Goal: Navigation & Orientation: Find specific page/section

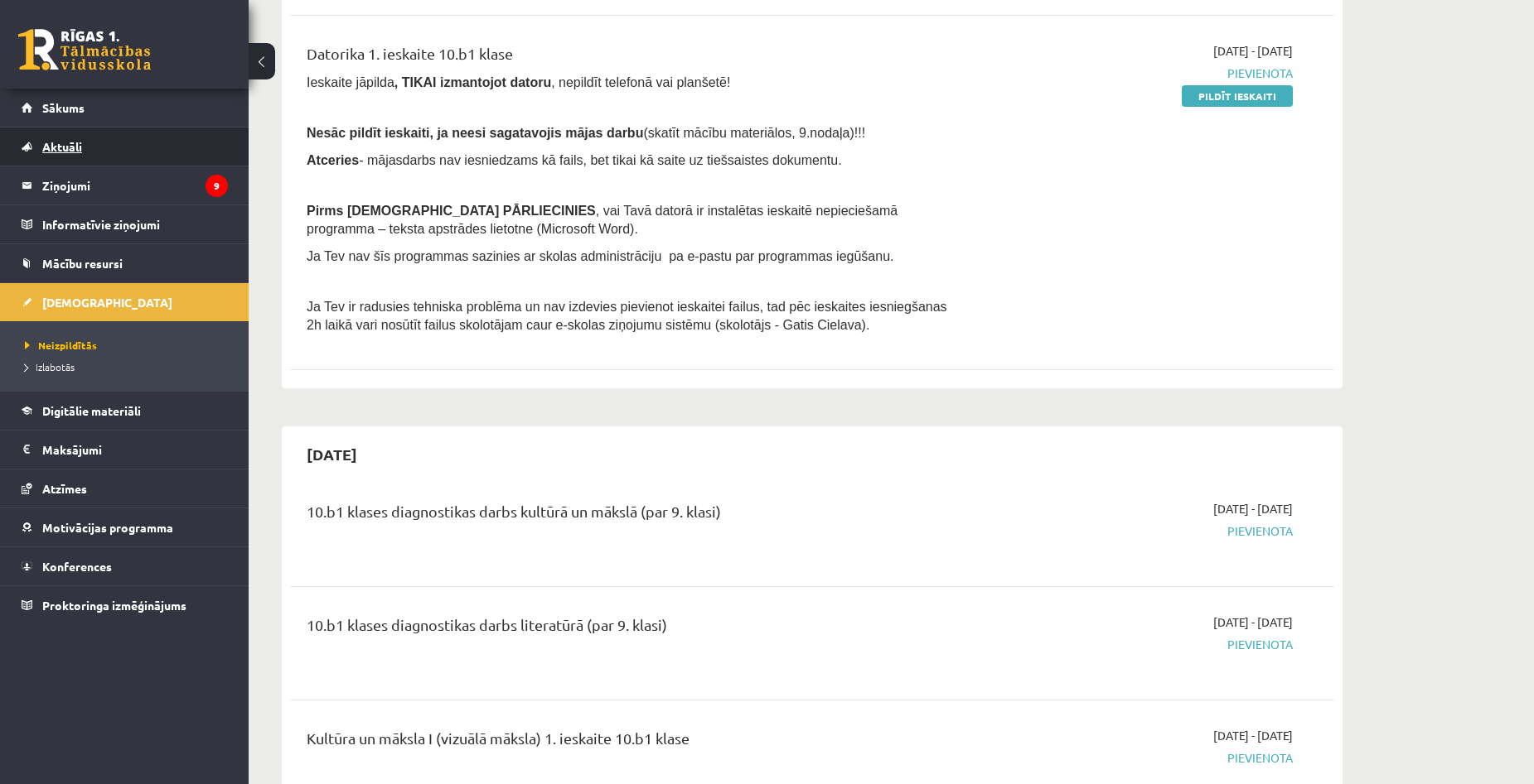
scroll to position [414, 0]
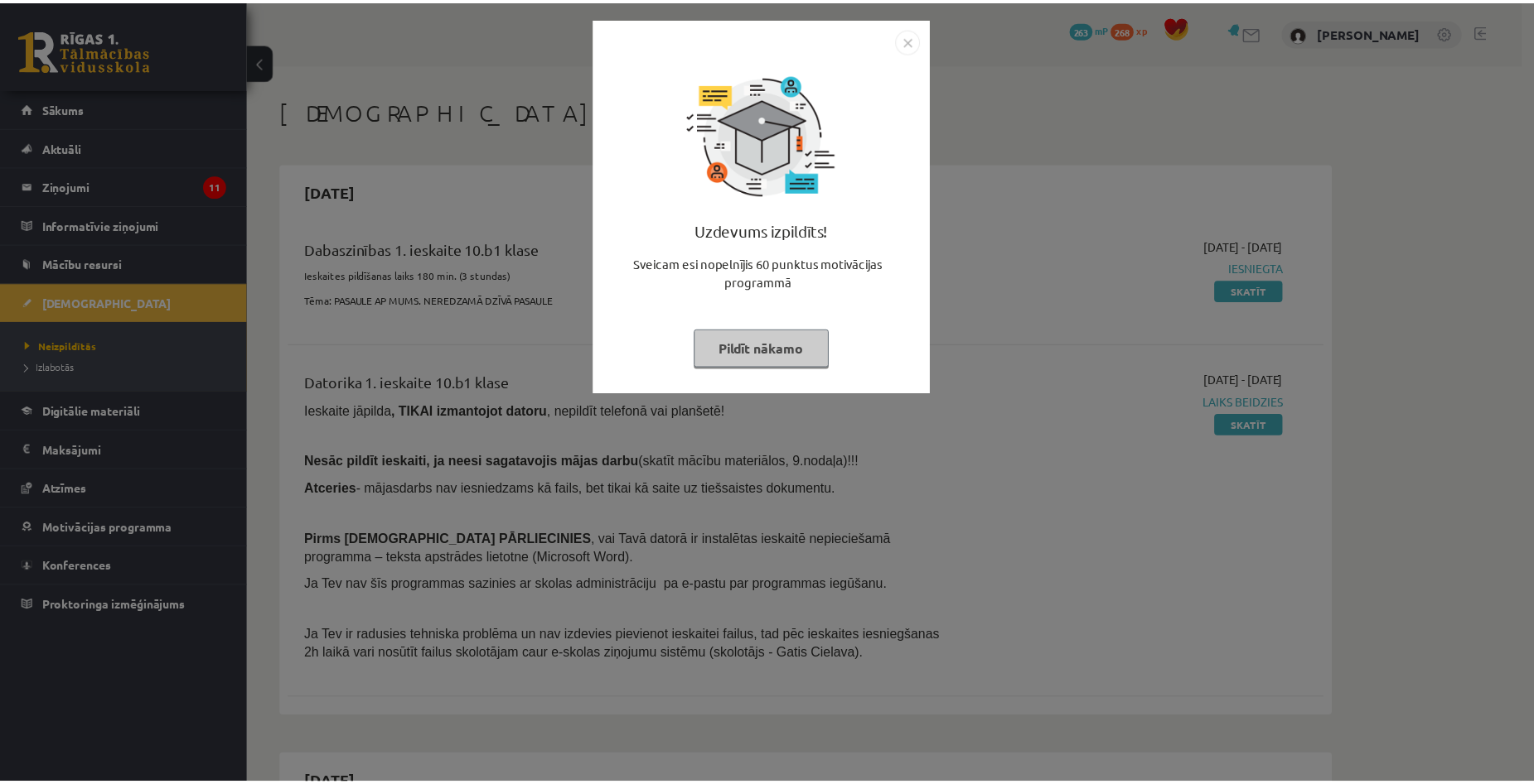
scroll to position [296, 0]
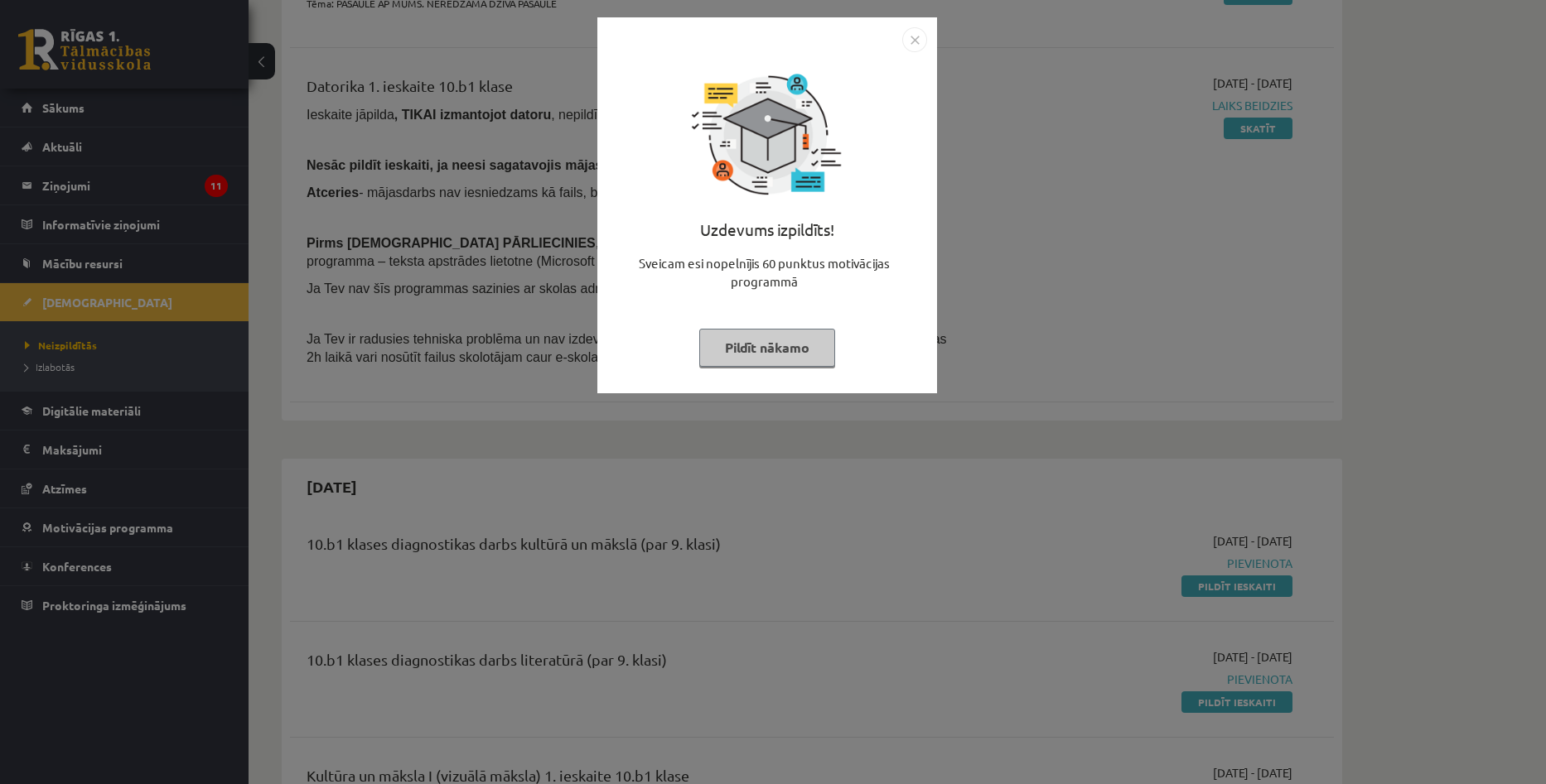
click at [910, 35] on img "Close" at bounding box center [915, 40] width 25 height 25
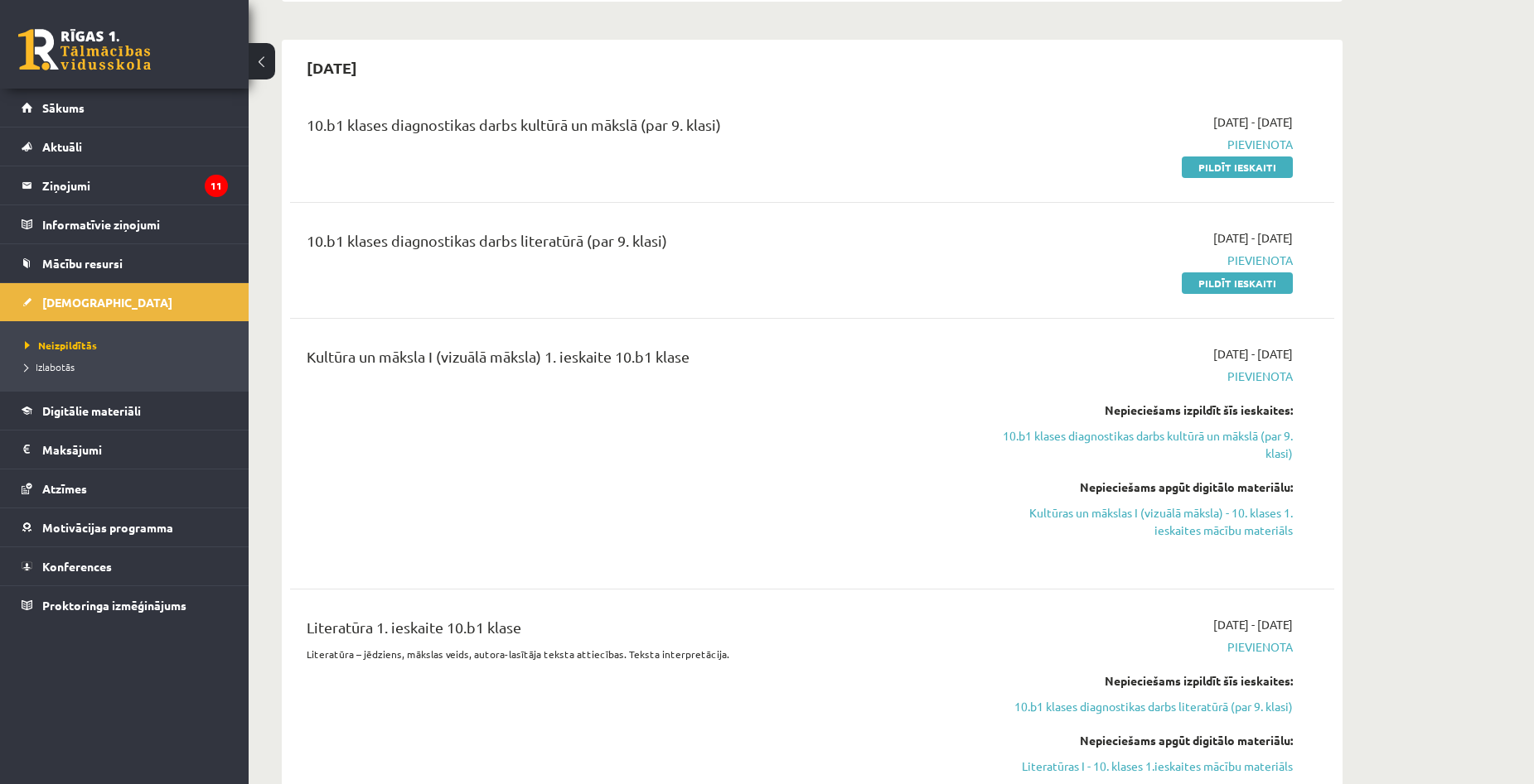
scroll to position [662, 0]
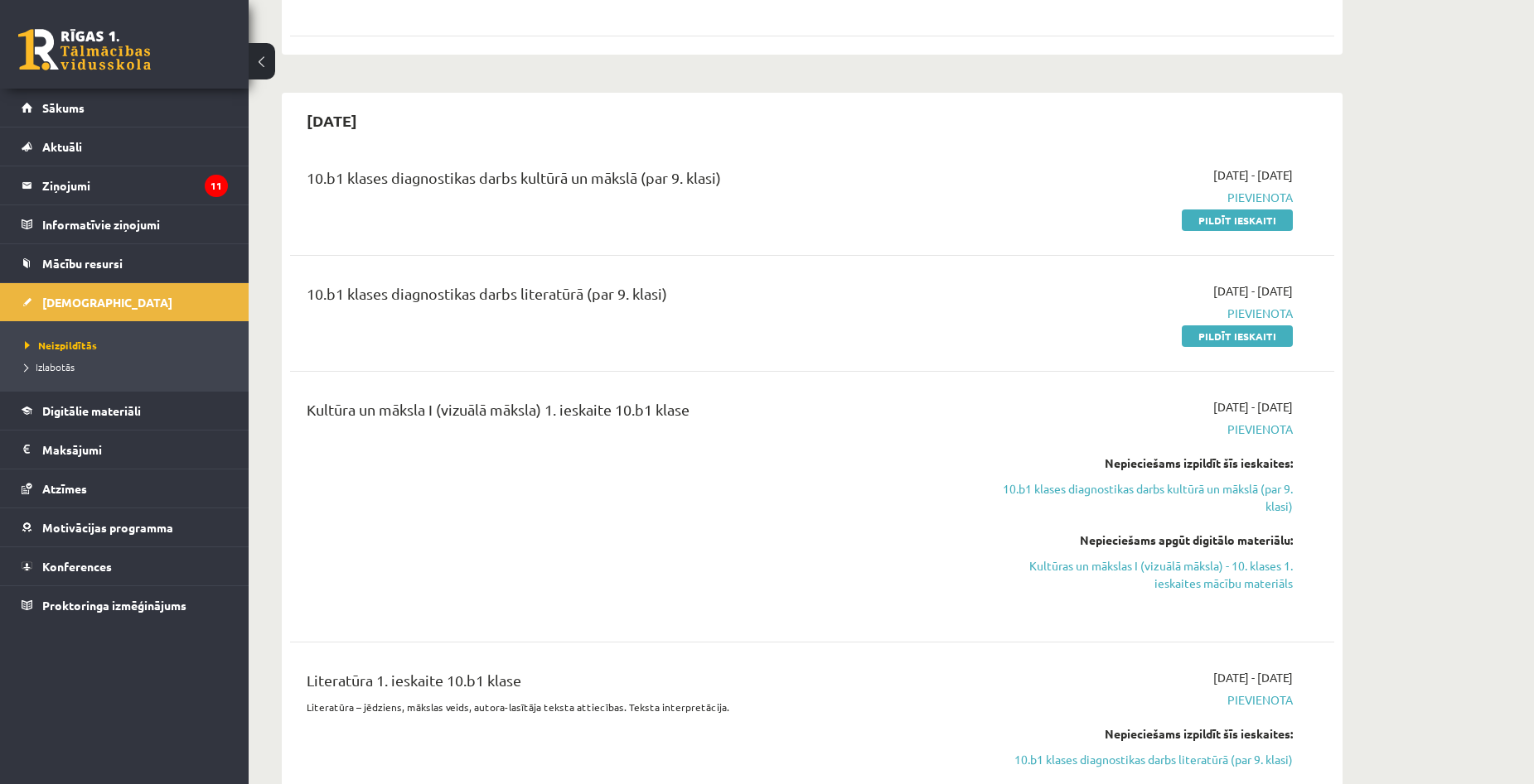
click at [956, 316] on div "10.b1 klases diagnostikas darbs literatūrā (par 9. klasi)" at bounding box center [632, 313] width 674 height 62
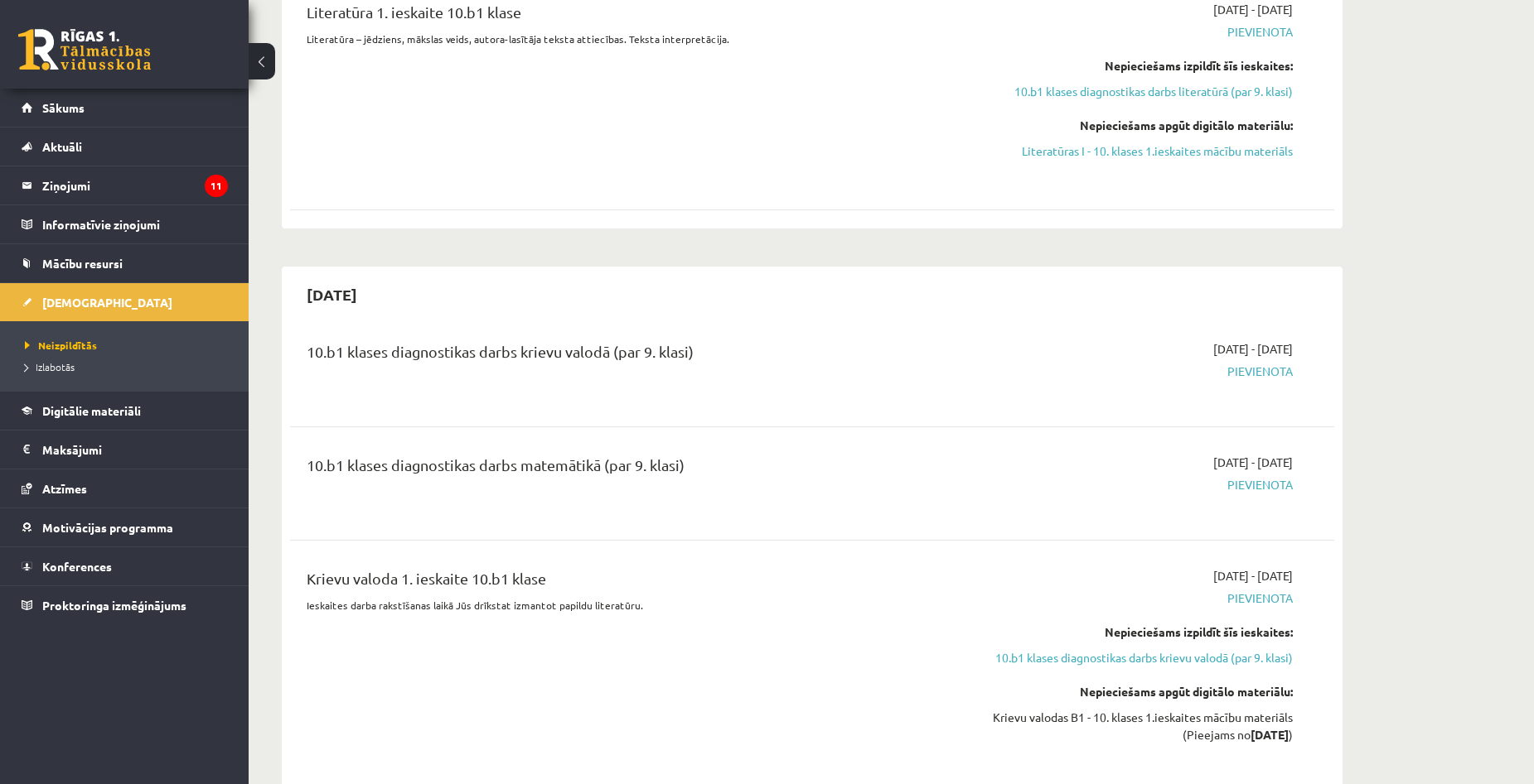
scroll to position [1326, 0]
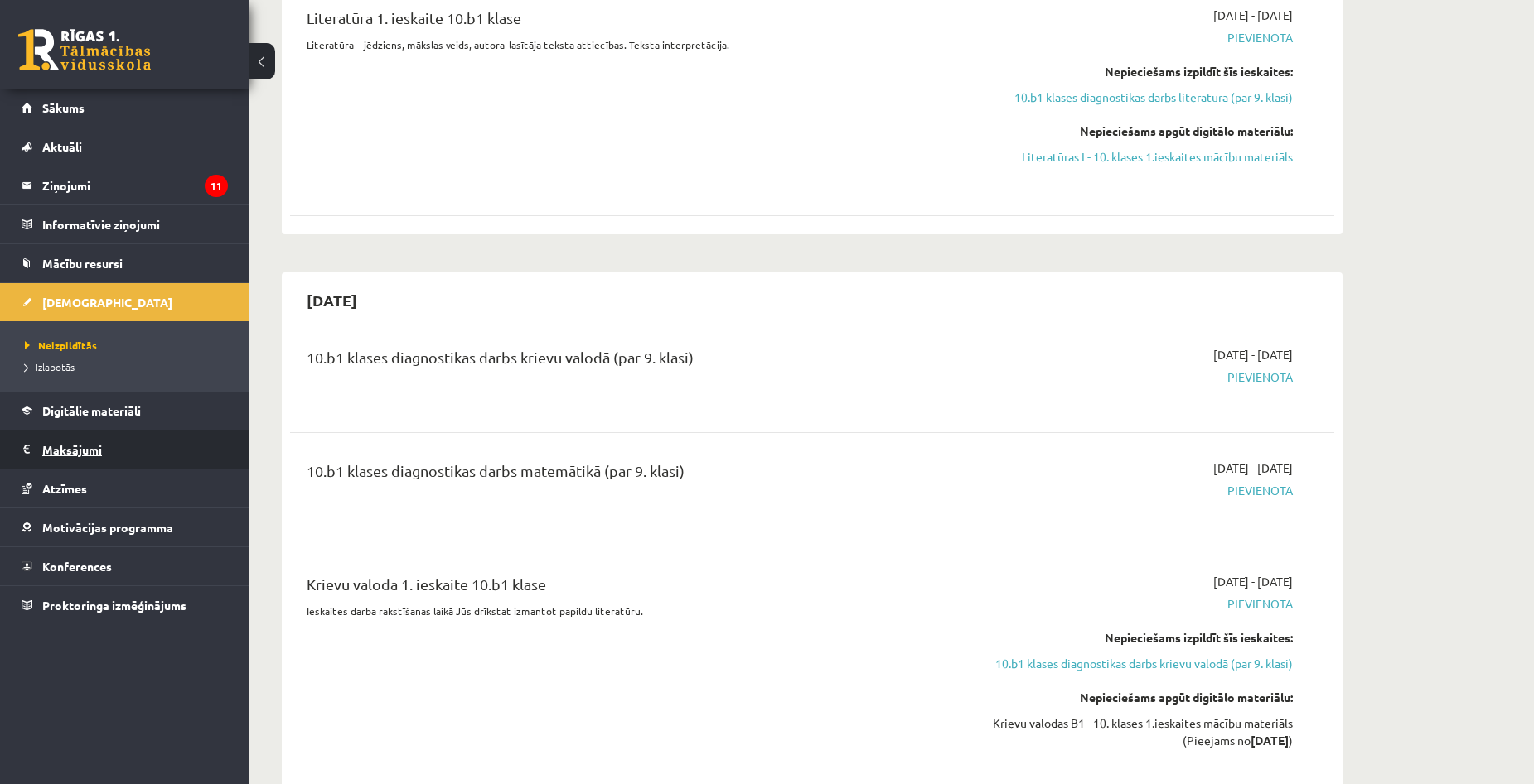
click at [98, 443] on legend "Maksājumi 0" at bounding box center [135, 450] width 186 height 38
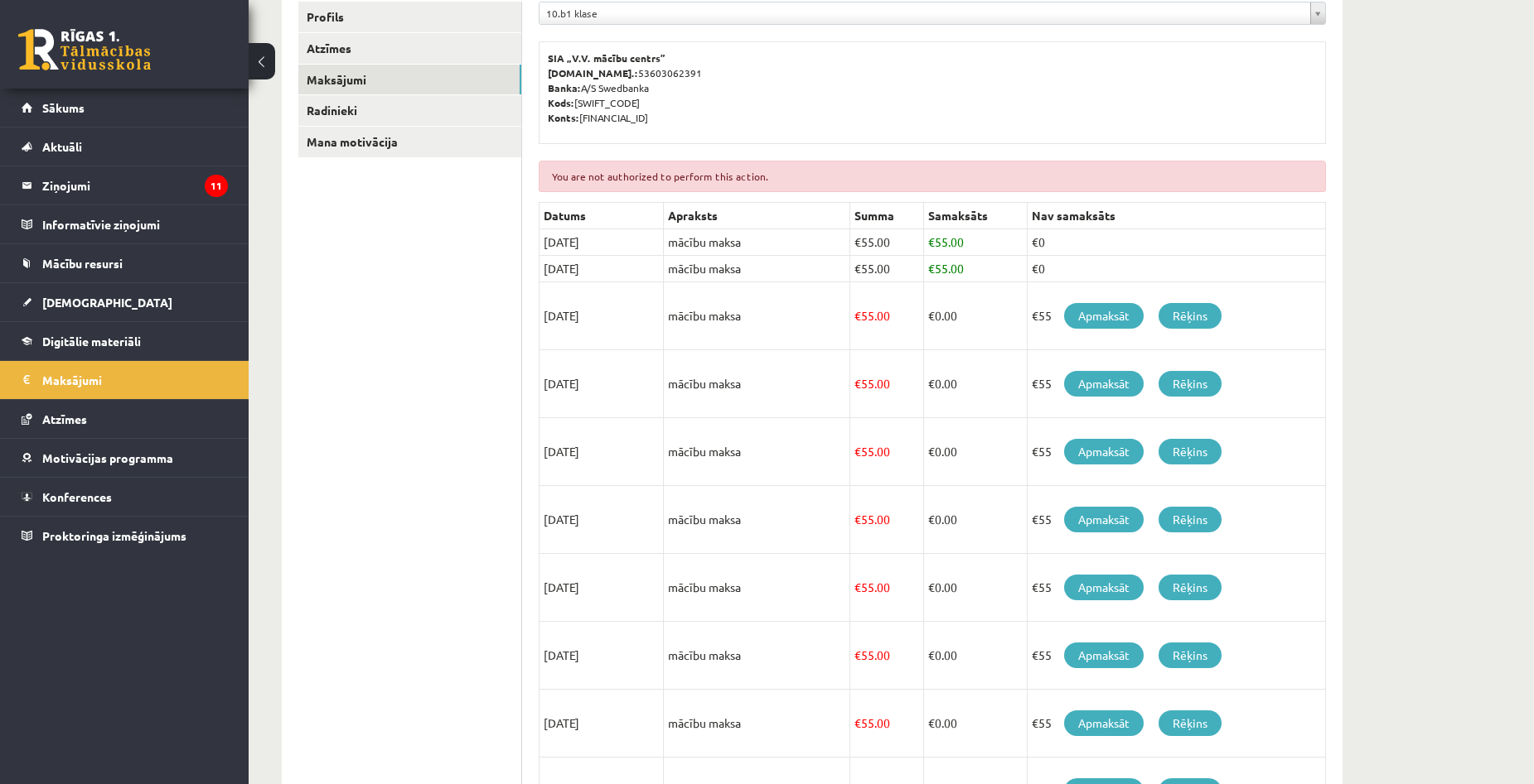
scroll to position [266, 0]
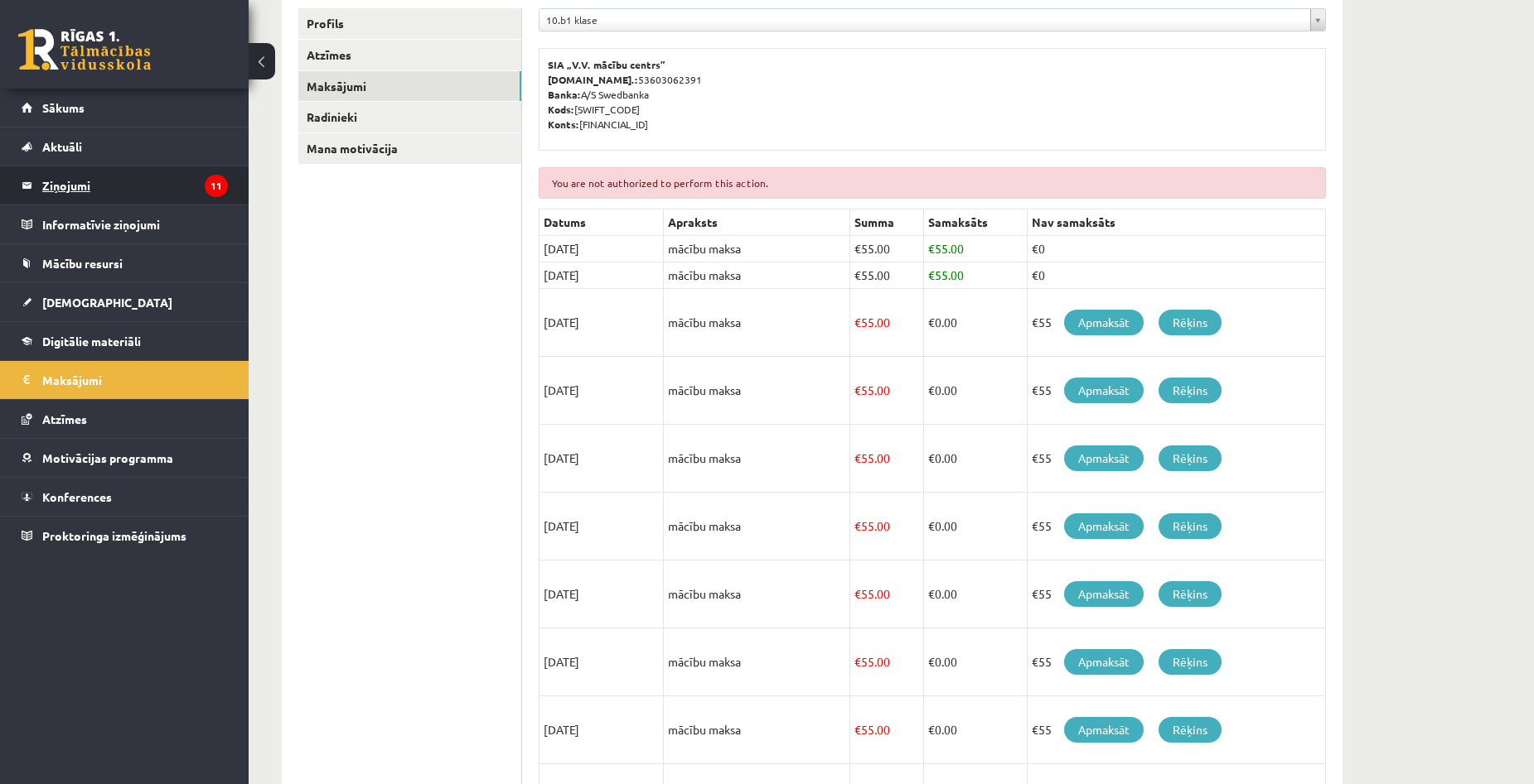
click at [73, 192] on legend "Ziņojumi 11" at bounding box center [135, 185] width 186 height 38
